Goal: Task Accomplishment & Management: Use online tool/utility

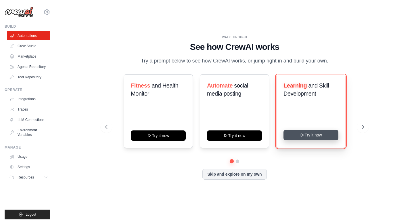
click at [302, 132] on button "Try it now" at bounding box center [311, 135] width 55 height 10
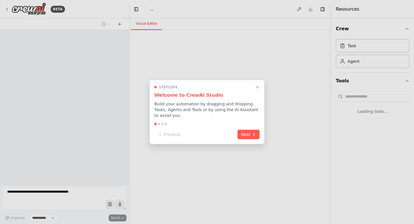
select select "****"
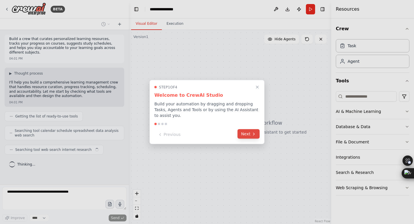
click at [247, 130] on button "Next" at bounding box center [249, 133] width 22 height 9
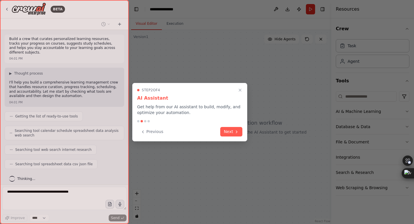
click at [244, 131] on div "Step 2 of 4 AI Assistant Get help from our AI assistant to build, modify, and o…" at bounding box center [189, 112] width 115 height 58
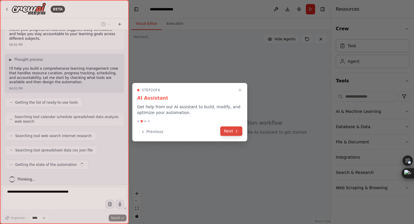
click at [234, 130] on button "Next" at bounding box center [231, 130] width 22 height 9
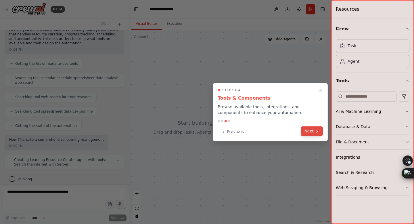
scroll to position [57, 0]
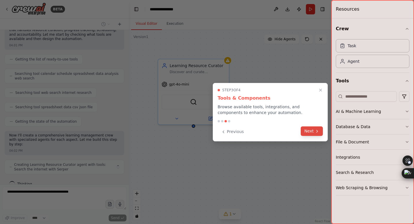
click at [310, 130] on button "Next" at bounding box center [312, 130] width 22 height 9
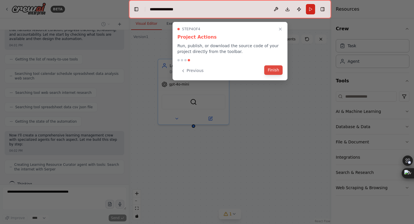
click at [274, 66] on button "Finish" at bounding box center [273, 69] width 18 height 9
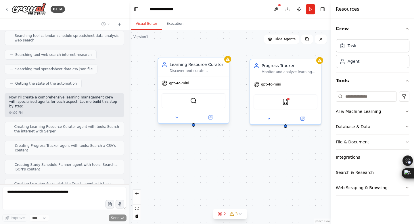
scroll to position [114, 0]
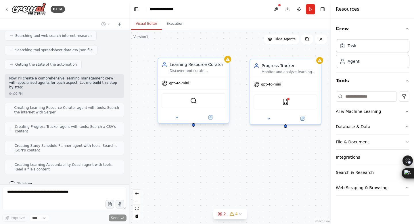
click at [200, 102] on div "SerperDevTool" at bounding box center [194, 100] width 64 height 15
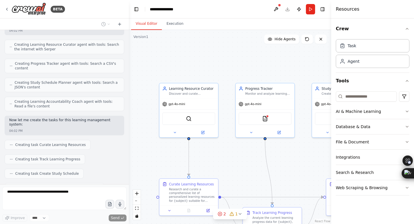
scroll to position [191, 0]
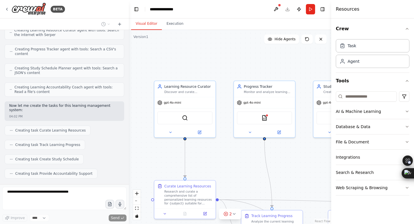
click at [219, 70] on div ".deletable-edge-delete-btn { width: 20px; height: 20px; border: 0px solid #ffff…" at bounding box center [230, 127] width 203 height 194
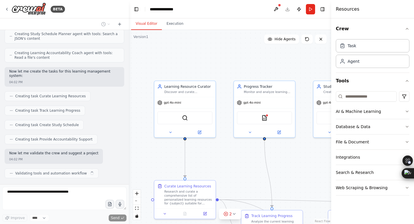
click at [218, 70] on div ".deletable-edge-delete-btn { width: 20px; height: 20px; border: 0px solid #ffff…" at bounding box center [230, 127] width 203 height 194
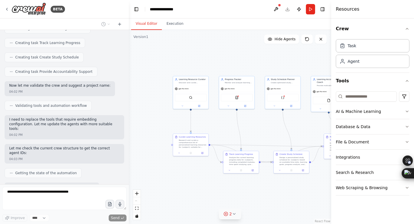
scroll to position [323, 0]
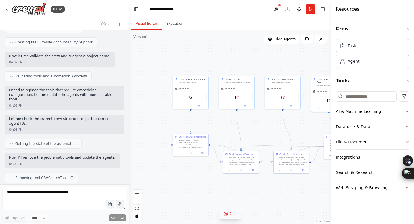
click at [236, 213] on icon at bounding box center [234, 214] width 5 height 5
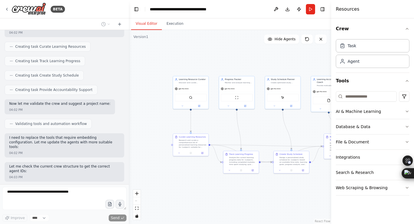
scroll to position [0, 0]
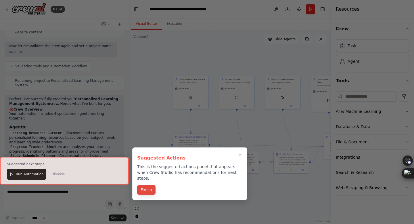
click at [145, 185] on button "Finish" at bounding box center [146, 189] width 18 height 9
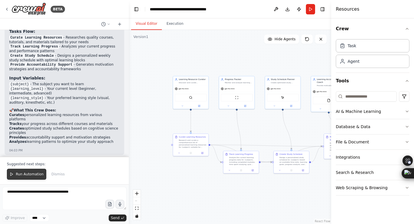
click at [32, 177] on button "Run Automation" at bounding box center [26, 174] width 39 height 11
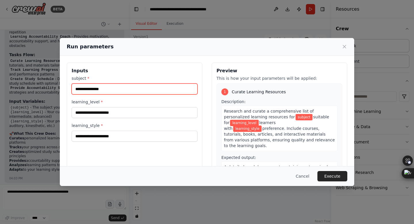
click at [124, 92] on input "subject *" at bounding box center [135, 88] width 126 height 11
type input "**********"
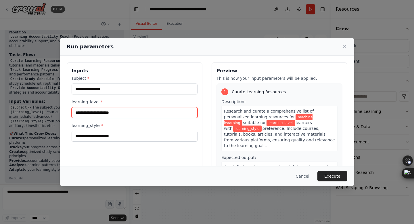
click at [105, 115] on input "learning_level *" at bounding box center [135, 112] width 126 height 11
type input "******"
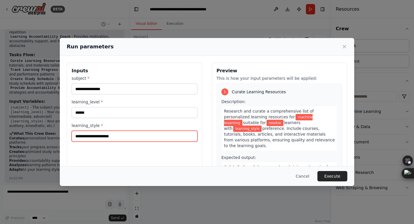
click at [96, 138] on input "learning_style *" at bounding box center [135, 136] width 126 height 11
click at [119, 137] on input "**********" at bounding box center [135, 136] width 126 height 11
click at [93, 135] on input "**********" at bounding box center [135, 136] width 126 height 11
type input "**********"
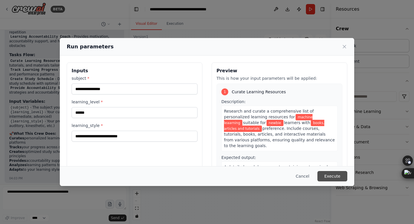
click at [333, 178] on button "Execute" at bounding box center [333, 176] width 30 height 10
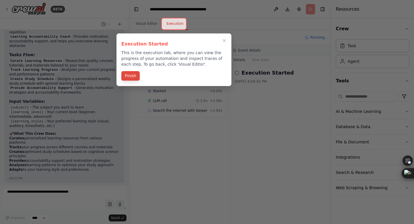
click at [131, 73] on button "Finish" at bounding box center [130, 75] width 18 height 9
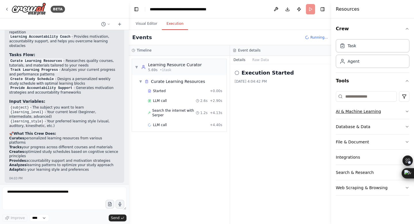
click at [406, 113] on icon "button" at bounding box center [407, 111] width 5 height 5
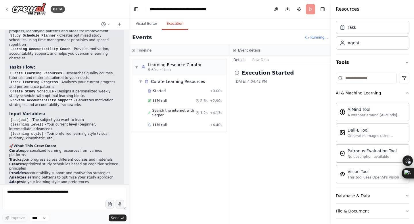
scroll to position [639, 0]
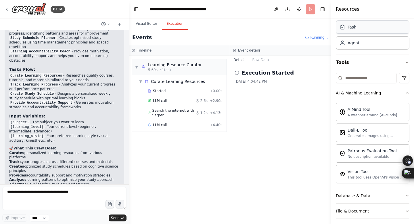
click at [369, 29] on div "Task" at bounding box center [373, 26] width 74 height 13
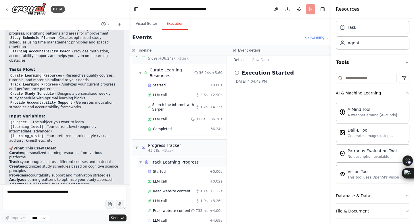
scroll to position [21, 0]
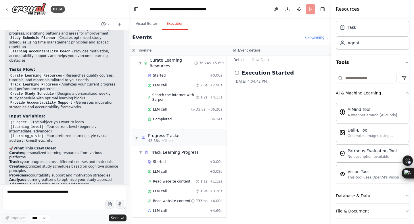
click at [236, 74] on circle at bounding box center [237, 73] width 4 height 4
click at [238, 73] on icon at bounding box center [237, 73] width 5 height 5
click at [259, 59] on button "Raw Data" at bounding box center [261, 60] width 24 height 8
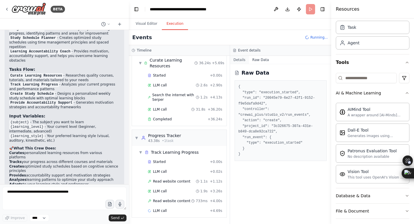
click at [243, 58] on button "Details" at bounding box center [239, 60] width 19 height 8
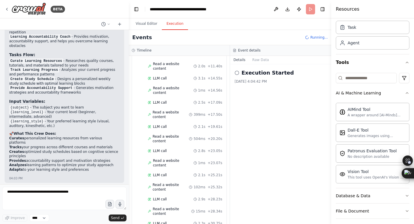
scroll to position [299, 0]
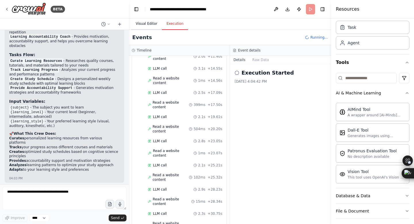
click at [150, 24] on button "Visual Editor" at bounding box center [146, 24] width 31 height 12
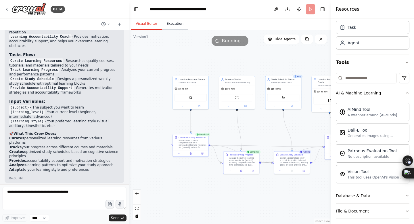
click at [178, 26] on button "Execution" at bounding box center [175, 24] width 26 height 12
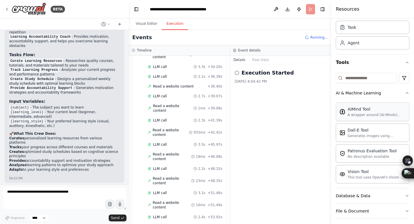
scroll to position [480, 0]
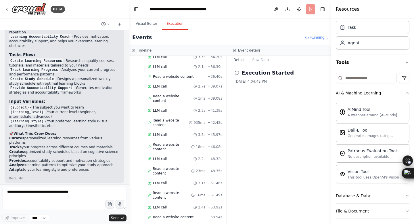
click at [401, 90] on button "AI & Machine Learning" at bounding box center [373, 92] width 74 height 15
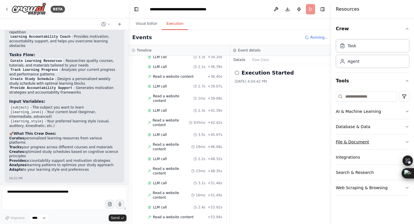
scroll to position [490, 0]
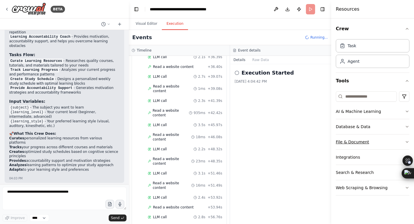
click at [404, 138] on button "File & Document" at bounding box center [373, 141] width 74 height 15
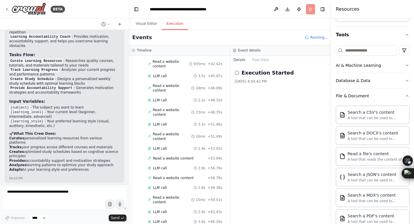
scroll to position [549, 0]
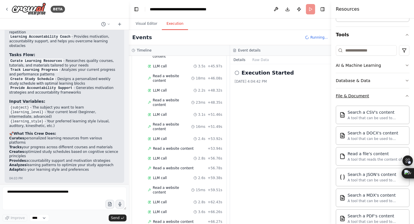
click at [404, 96] on button "File & Document" at bounding box center [373, 95] width 74 height 15
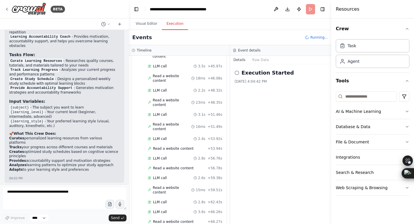
scroll to position [558, 0]
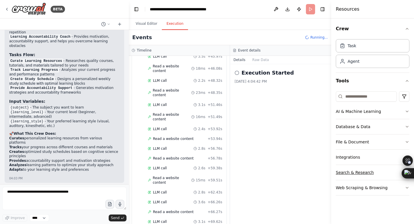
click at [395, 171] on button "Search & Research" at bounding box center [373, 172] width 74 height 15
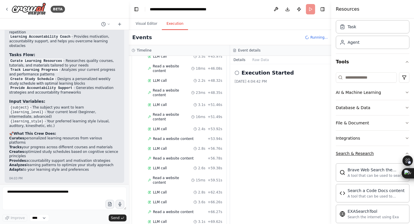
scroll to position [40, 0]
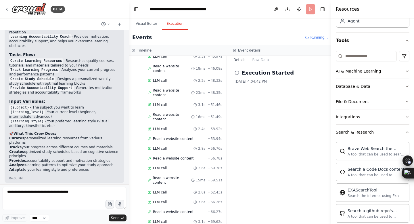
click at [406, 133] on icon "button" at bounding box center [407, 132] width 2 height 1
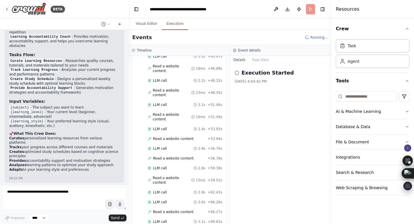
click at [407, 184] on icon at bounding box center [408, 186] width 4 height 5
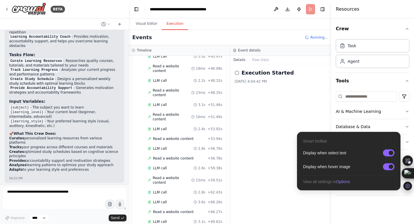
click at [388, 205] on div "Crew Task Agent Tools AI & Machine Learning Database & Data File & Document Int…" at bounding box center [373, 120] width 83 height 205
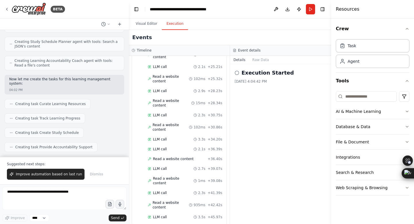
scroll to position [671, 0]
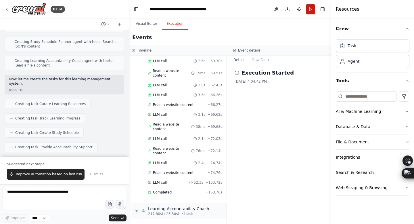
click at [310, 7] on button "Run" at bounding box center [310, 9] width 9 height 10
click at [310, 9] on header "**********" at bounding box center [230, 9] width 203 height 18
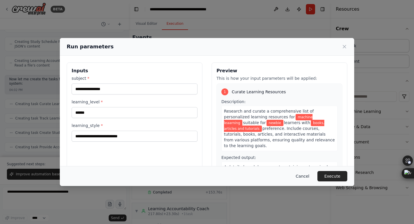
click at [310, 177] on button "Cancel" at bounding box center [303, 176] width 23 height 10
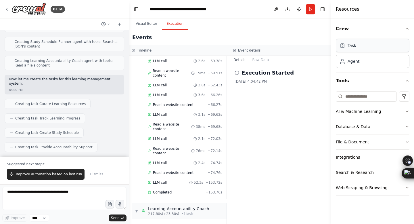
click at [346, 50] on div "Task" at bounding box center [373, 45] width 74 height 13
click at [287, 127] on div "Execution Started 9/19/2025, 4:04:42 PM" at bounding box center [280, 144] width 101 height 160
click at [320, 10] on button "Toggle Right Sidebar" at bounding box center [323, 9] width 8 height 8
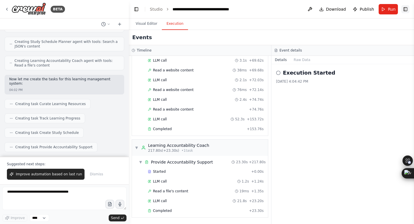
scroll to position [634, 0]
click at [278, 72] on icon at bounding box center [278, 73] width 5 height 5
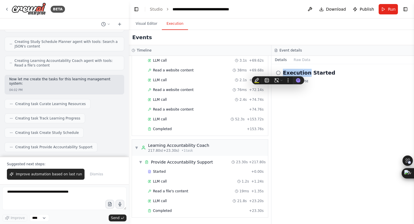
click at [278, 72] on icon at bounding box center [278, 73] width 5 height 5
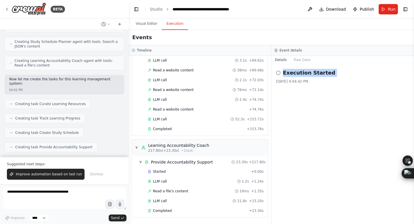
click at [278, 72] on icon at bounding box center [278, 73] width 5 height 5
click at [312, 9] on button at bounding box center [310, 9] width 9 height 10
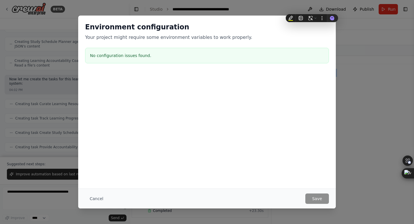
click at [352, 49] on div "Environment configuration Your project might require some environment variables…" at bounding box center [207, 112] width 414 height 224
click at [102, 201] on button "Cancel" at bounding box center [96, 198] width 23 height 10
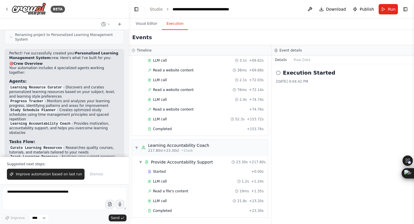
scroll to position [681, 0]
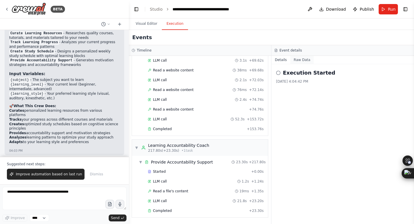
click at [300, 59] on button "Raw Data" at bounding box center [303, 60] width 24 height 8
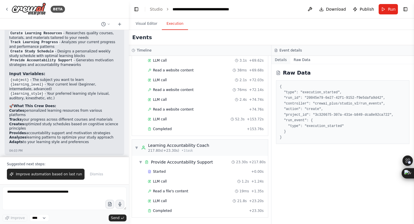
click at [285, 62] on button "Details" at bounding box center [281, 60] width 19 height 8
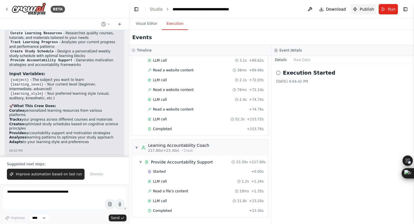
click at [366, 7] on span "Publish" at bounding box center [367, 9] width 14 height 6
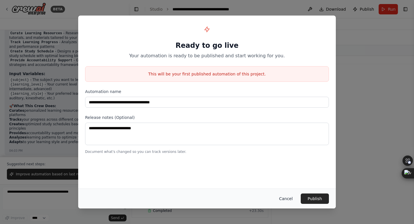
click at [284, 199] on button "Cancel" at bounding box center [286, 198] width 23 height 10
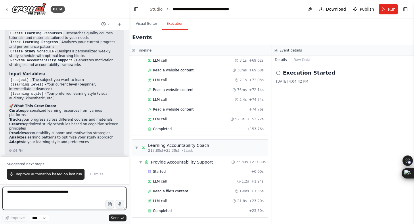
click at [38, 201] on textarea at bounding box center [64, 198] width 124 height 23
type textarea "**********"
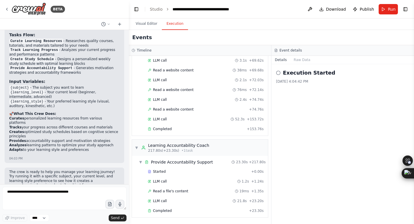
scroll to position [688, 0]
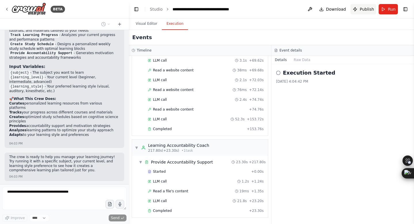
click at [359, 9] on button "Publish" at bounding box center [364, 9] width 26 height 10
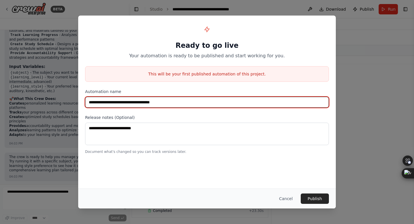
click at [235, 103] on input "**********" at bounding box center [207, 102] width 244 height 11
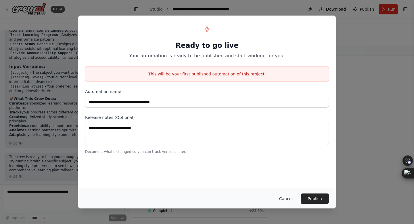
click at [285, 199] on button "Cancel" at bounding box center [286, 198] width 23 height 10
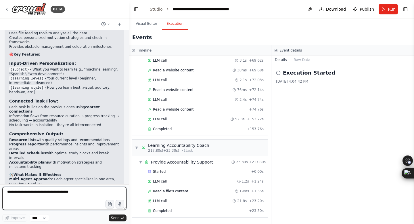
scroll to position [1037, 0]
click at [161, 99] on span "LLM call" at bounding box center [160, 99] width 14 height 5
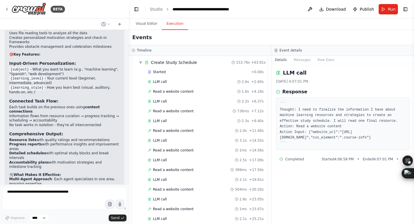
scroll to position [0, 0]
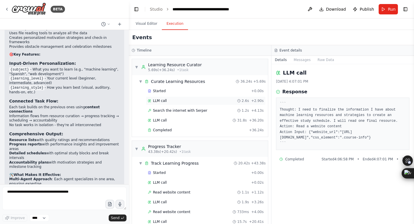
click at [166, 101] on span "LLM call" at bounding box center [160, 100] width 14 height 5
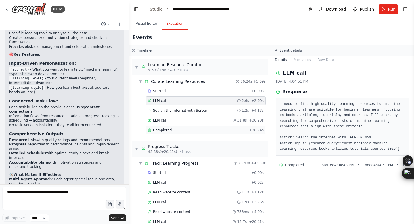
click at [169, 131] on span "Completed" at bounding box center [162, 130] width 19 height 5
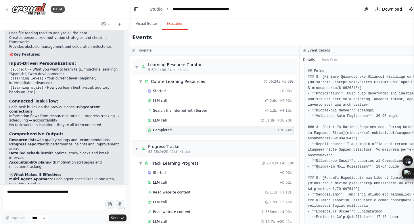
scroll to position [102, 0]
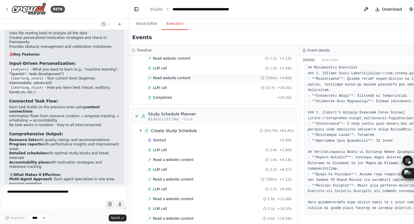
scroll to position [138, 0]
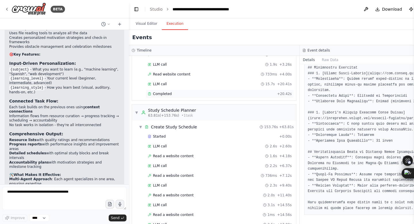
click at [173, 91] on div "Completed + 20.42s" at bounding box center [220, 94] width 148 height 9
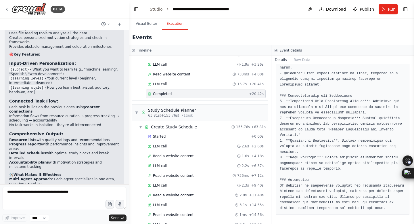
click at [160, 94] on span "Completed" at bounding box center [162, 94] width 19 height 5
click at [161, 92] on span "Completed" at bounding box center [162, 94] width 19 height 5
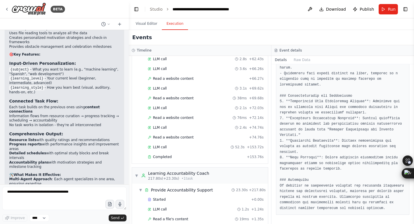
scroll to position [634, 0]
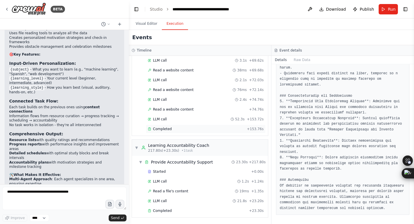
click at [157, 127] on span "Completed" at bounding box center [162, 129] width 19 height 5
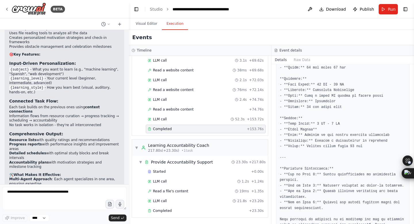
scroll to position [1302, 0]
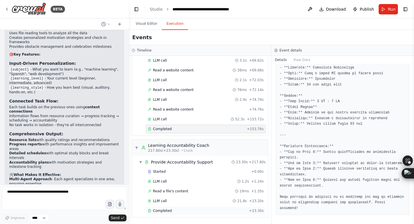
click at [188, 208] on div "Completed" at bounding box center [197, 210] width 99 height 5
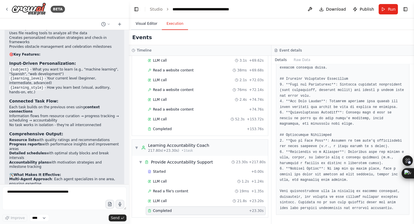
click at [147, 25] on button "Visual Editor" at bounding box center [146, 24] width 31 height 12
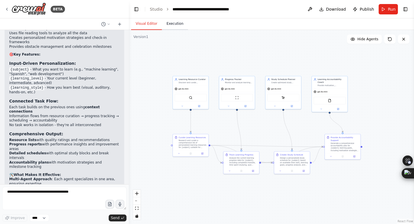
click at [168, 24] on button "Execution" at bounding box center [175, 24] width 26 height 12
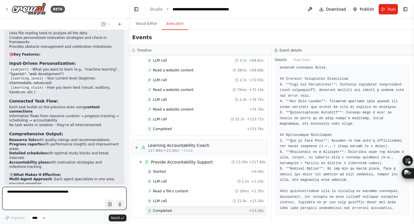
click at [43, 201] on textarea at bounding box center [64, 198] width 124 height 23
type textarea "*"
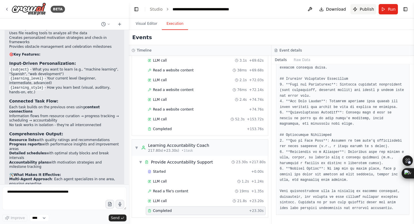
click at [362, 7] on span "Publish" at bounding box center [367, 9] width 14 height 6
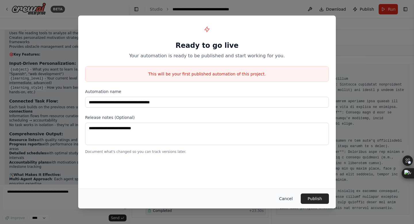
click at [287, 200] on button "Cancel" at bounding box center [286, 198] width 23 height 10
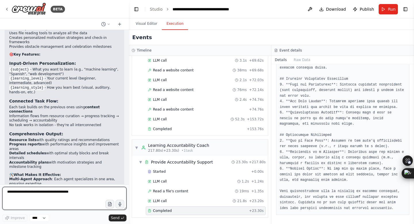
click at [57, 192] on textarea at bounding box center [64, 198] width 124 height 23
type textarea "**********"
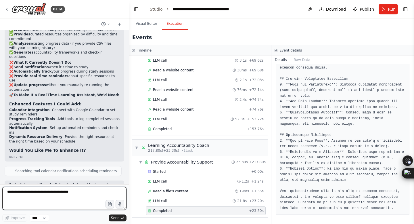
scroll to position [1332, 0]
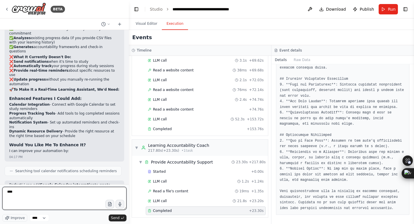
type textarea "*****"
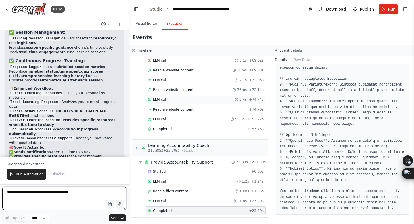
scroll to position [1871, 0]
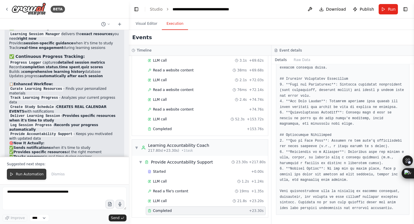
click at [22, 174] on span "Run Automation" at bounding box center [30, 174] width 28 height 5
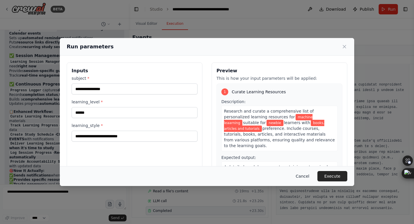
click at [302, 178] on button "Cancel" at bounding box center [303, 176] width 23 height 10
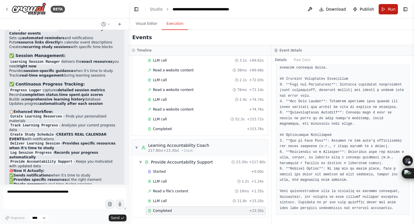
click at [387, 12] on button "Run" at bounding box center [388, 9] width 19 height 10
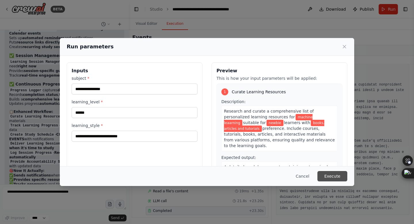
click at [337, 178] on button "Execute" at bounding box center [333, 176] width 30 height 10
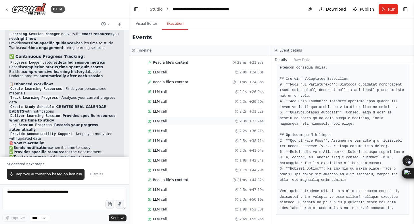
scroll to position [1003, 0]
